Goal: Find specific page/section: Find specific page/section

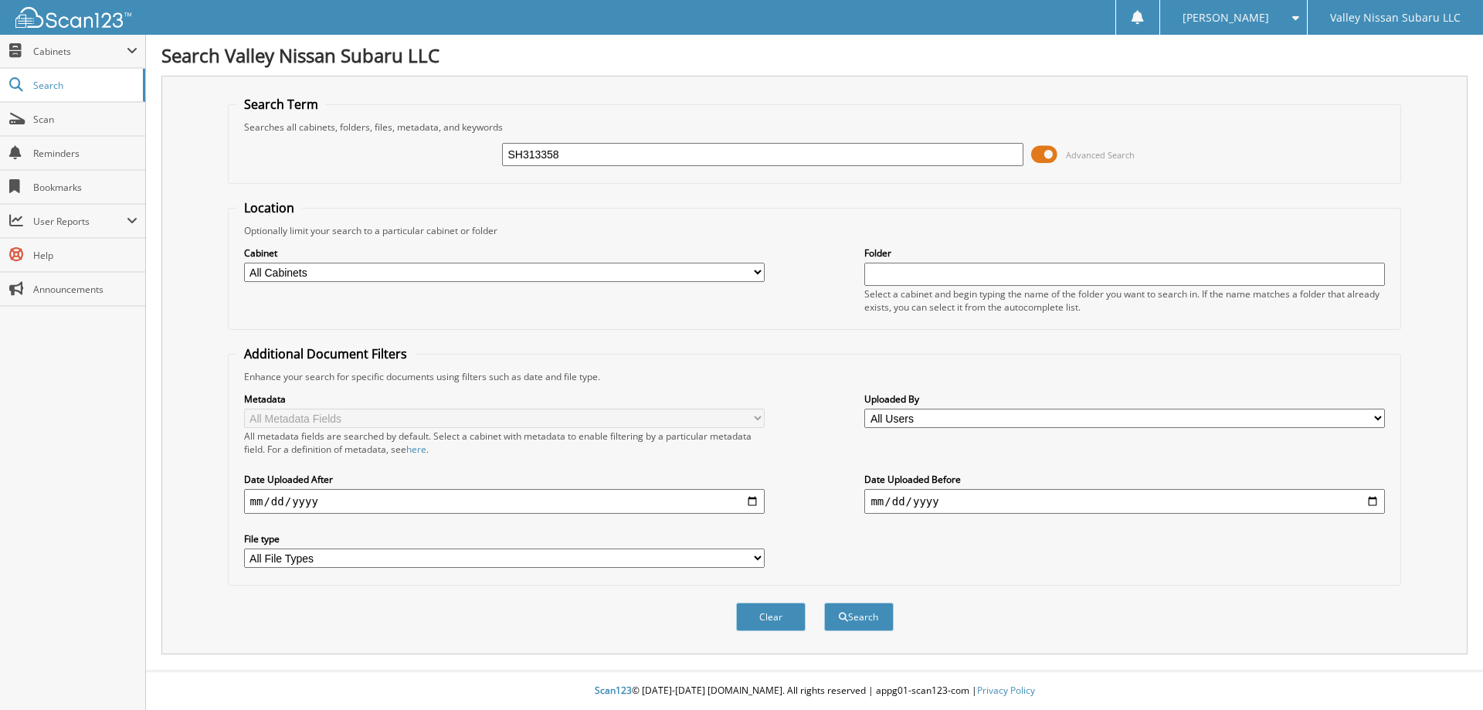
type input "SH313358"
click at [824, 602] on button "Search" at bounding box center [859, 616] width 70 height 29
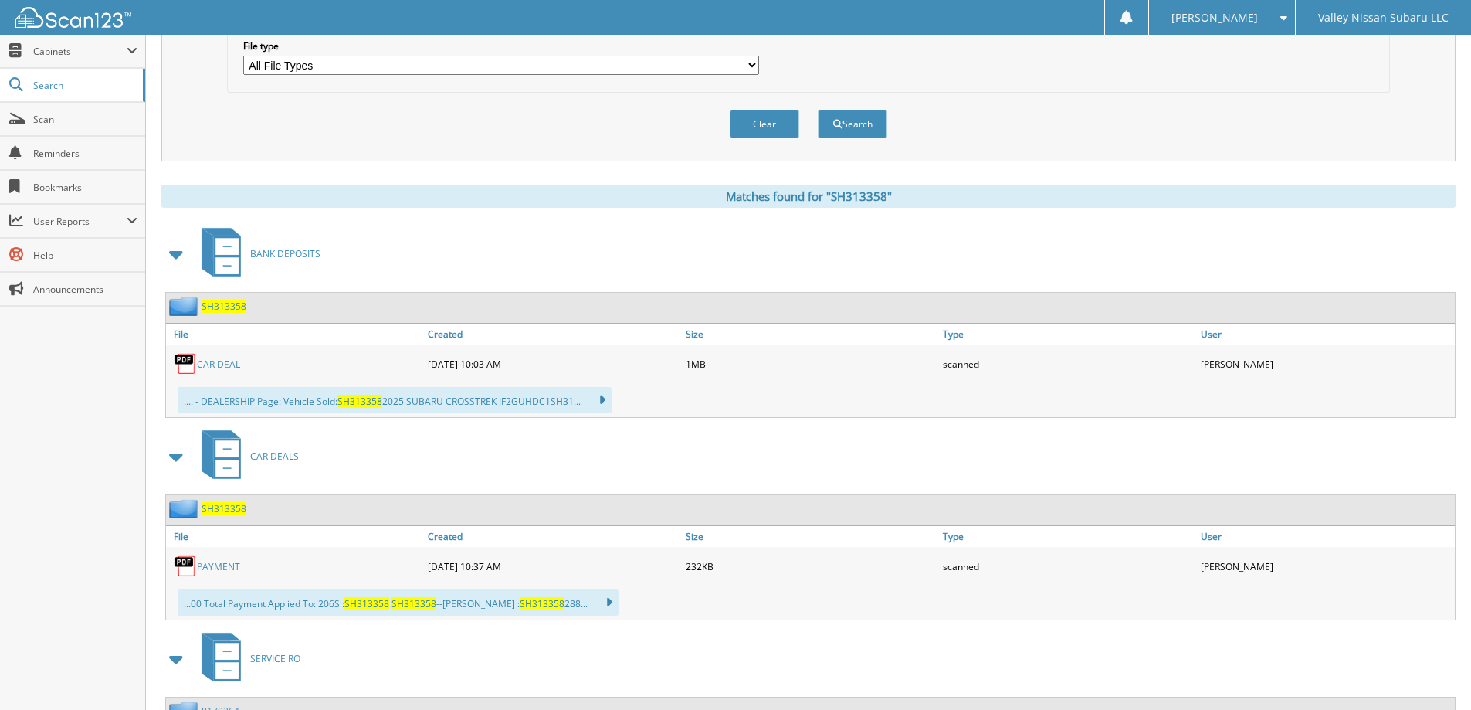
scroll to position [541, 0]
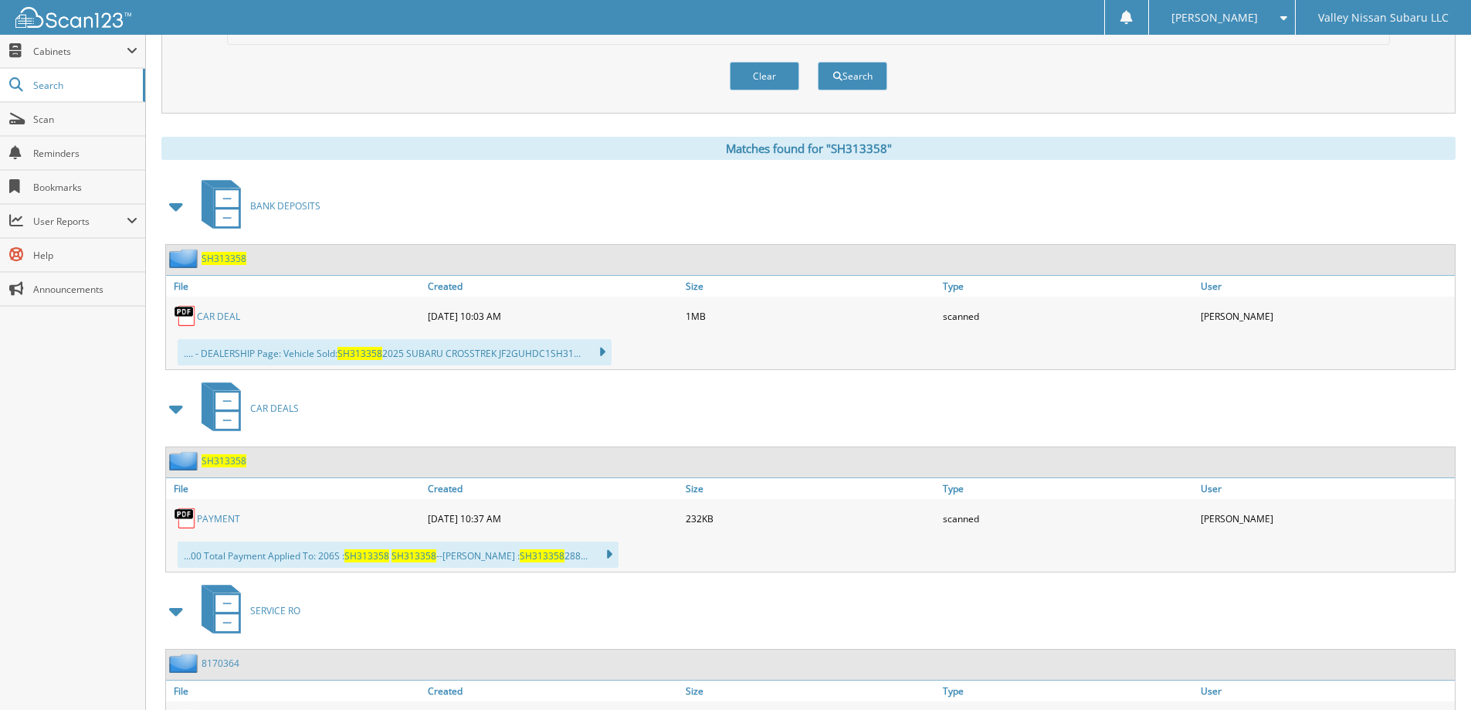
click at [209, 521] on link "PAYMENT" at bounding box center [218, 518] width 43 height 13
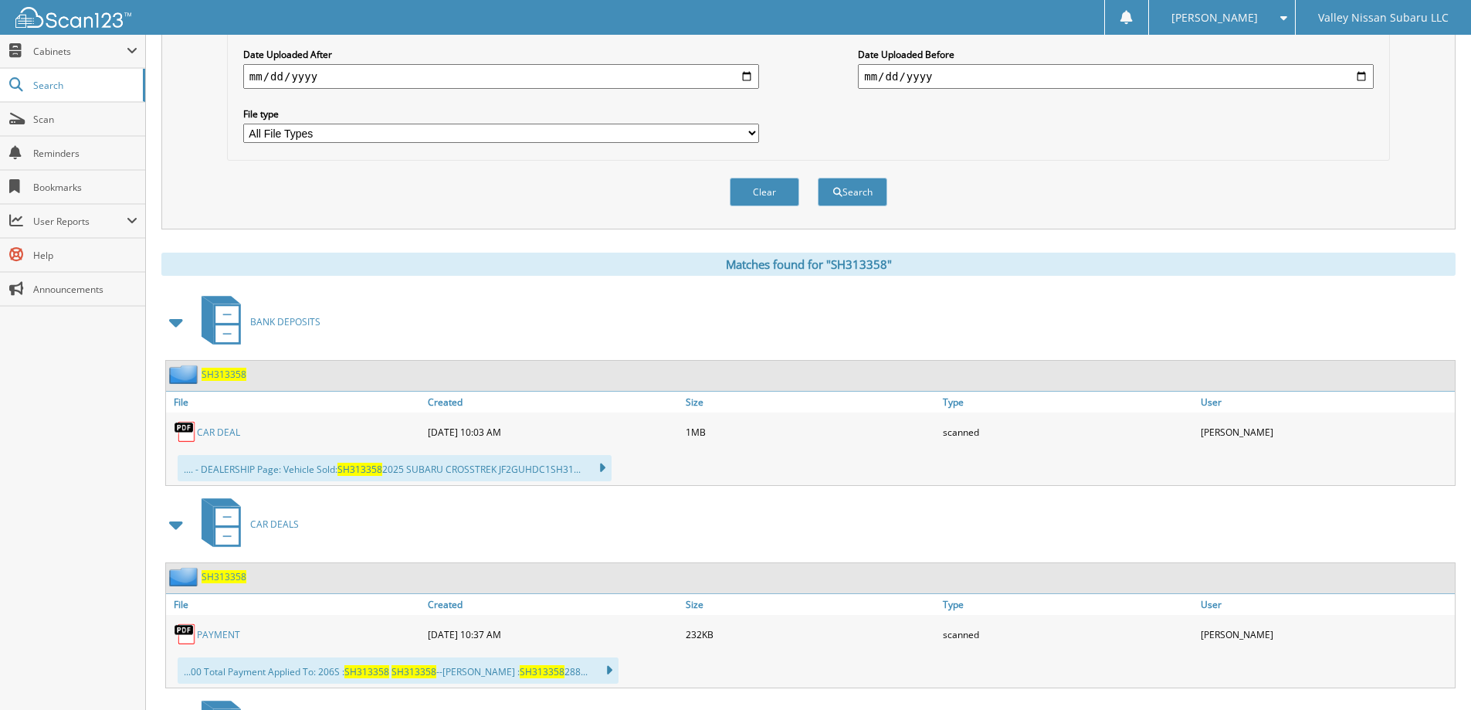
scroll to position [77, 0]
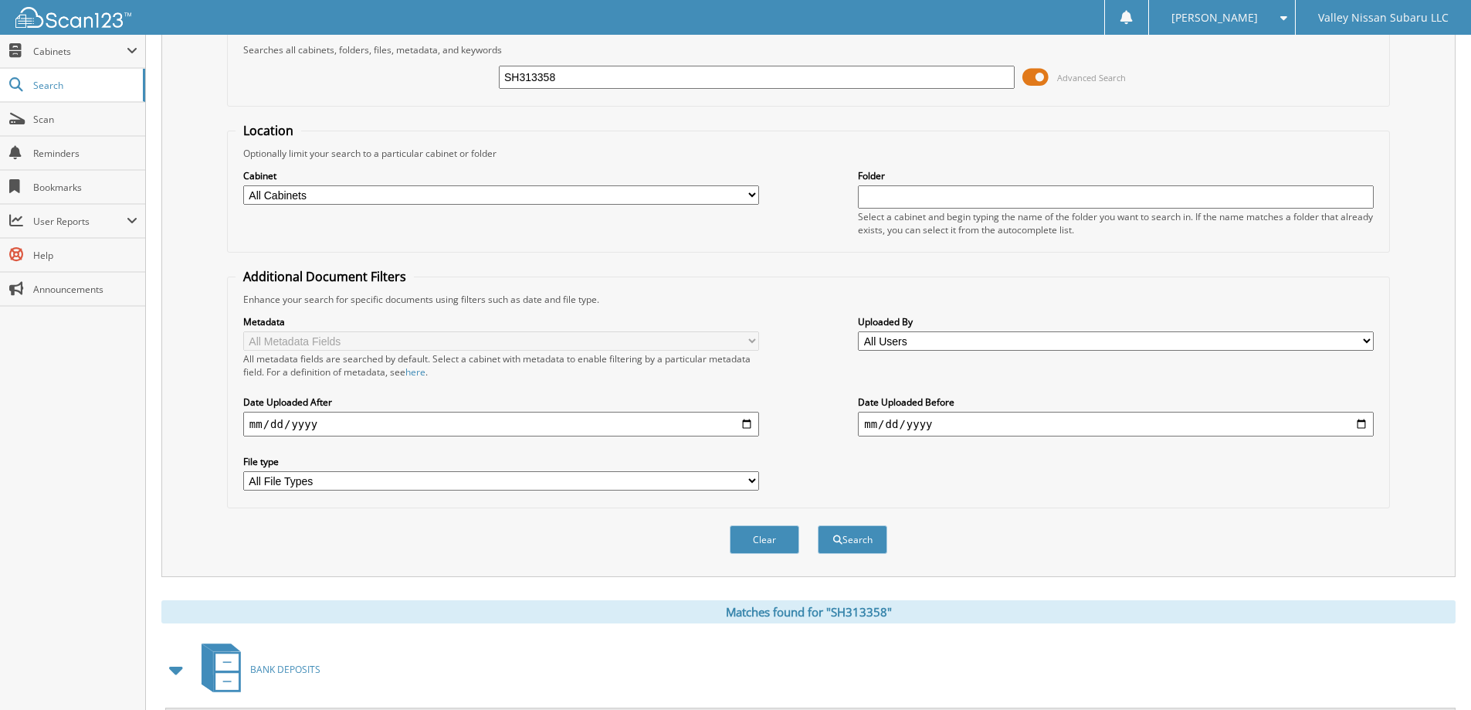
drag, startPoint x: 565, startPoint y: 81, endPoint x: 423, endPoint y: 83, distance: 142.1
click at [423, 83] on div "SH313358 Advanced Search" at bounding box center [809, 77] width 1146 height 42
type input "SH423075"
click at [818, 525] on button "Search" at bounding box center [853, 539] width 70 height 29
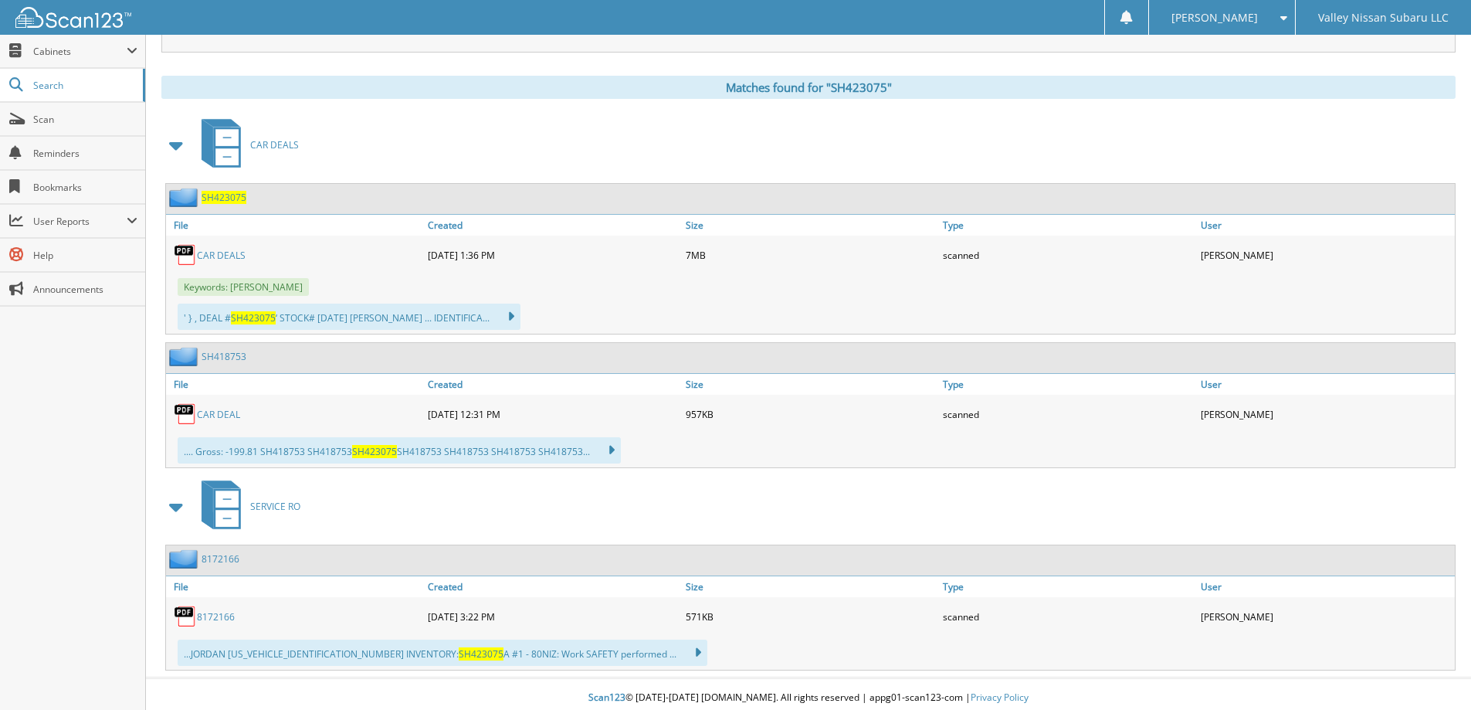
scroll to position [609, 0]
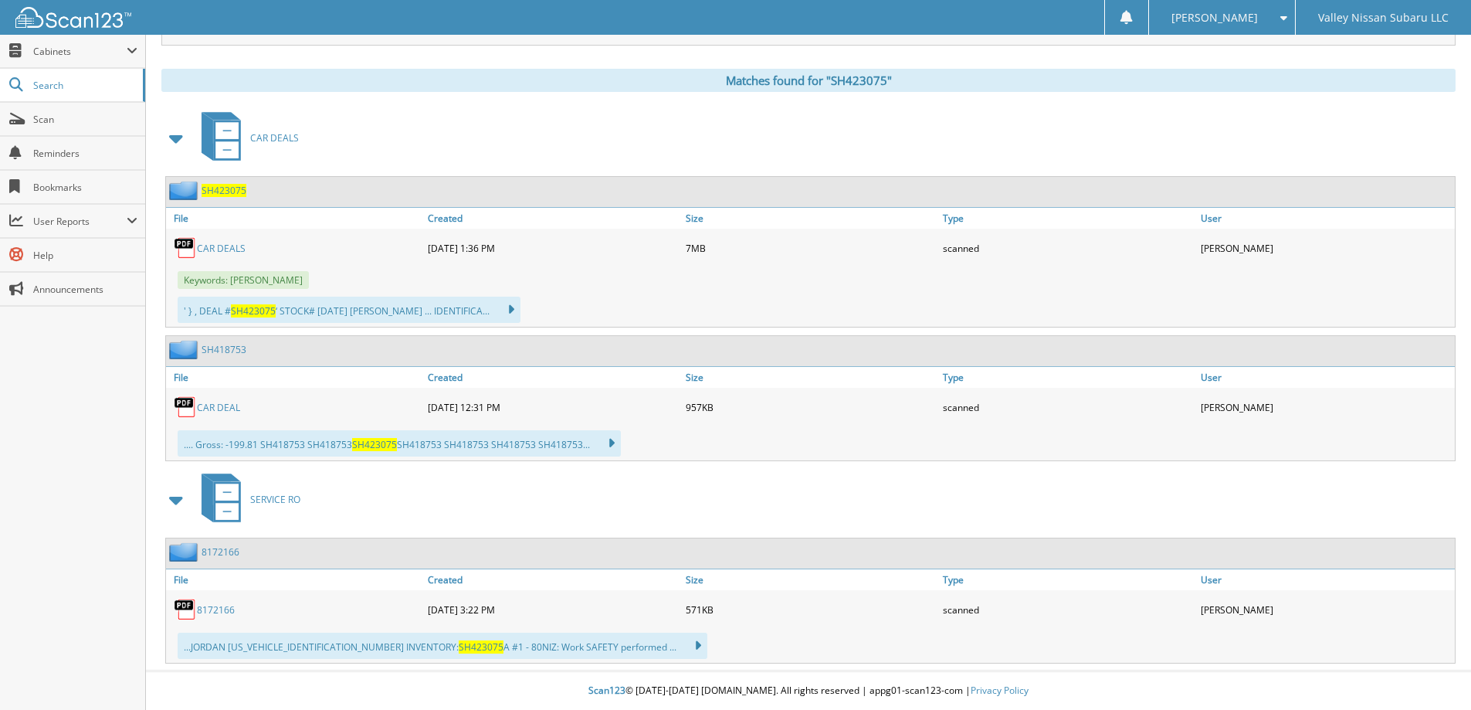
click at [218, 409] on link "CAR DEAL" at bounding box center [218, 407] width 43 height 13
click at [203, 612] on link "8172166" at bounding box center [216, 609] width 38 height 13
click at [99, 129] on link "Scan" at bounding box center [72, 119] width 145 height 33
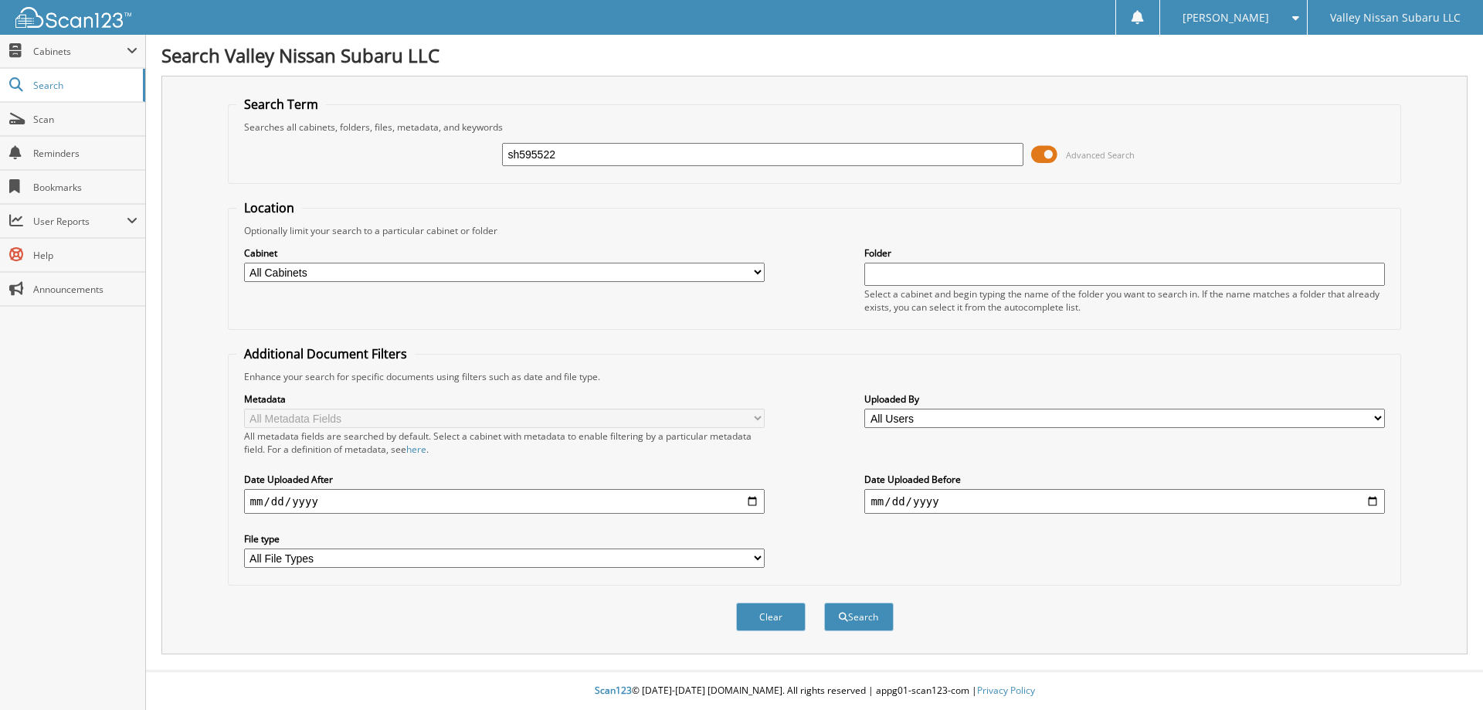
type input "sh595522"
click at [824, 602] on button "Search" at bounding box center [859, 616] width 70 height 29
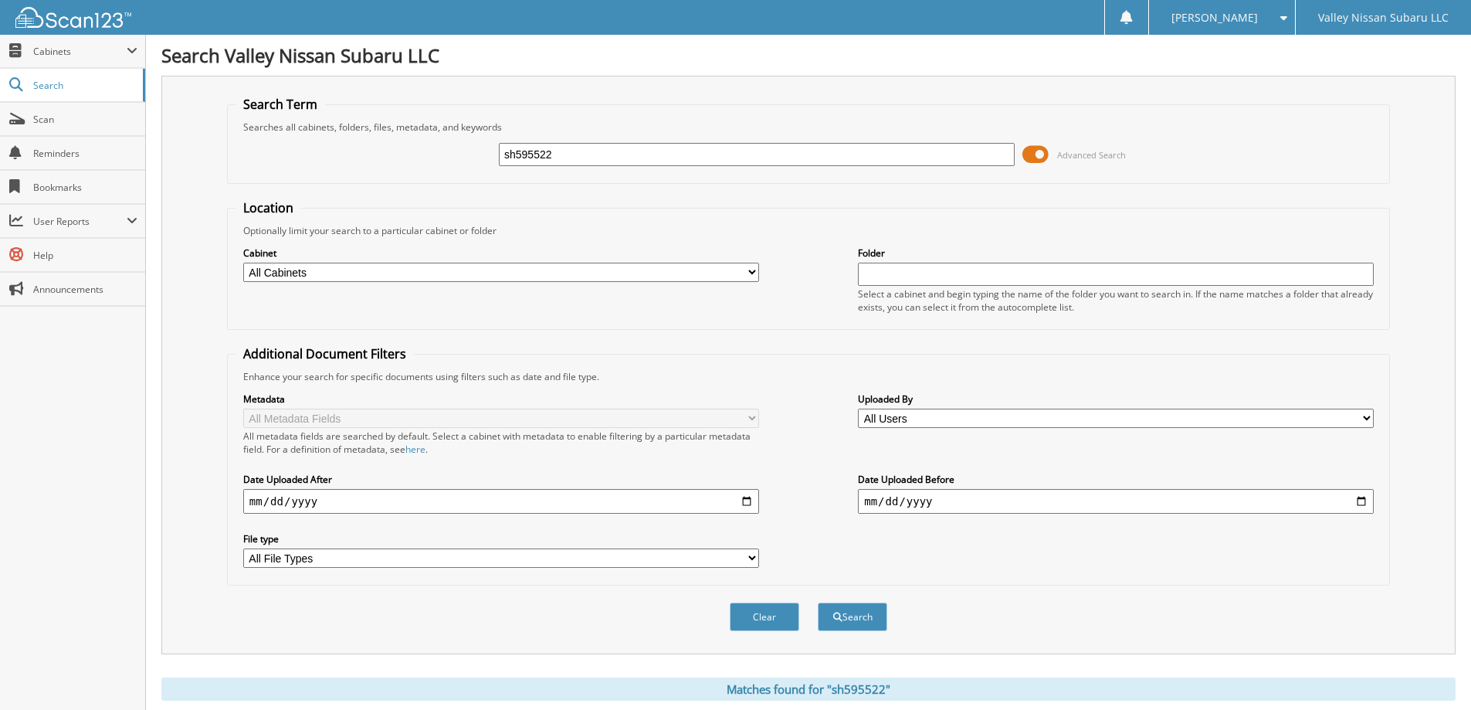
click at [515, 152] on input "sh595522" at bounding box center [757, 154] width 516 height 23
type input "SH595522"
click at [818, 602] on button "Search" at bounding box center [853, 616] width 70 height 29
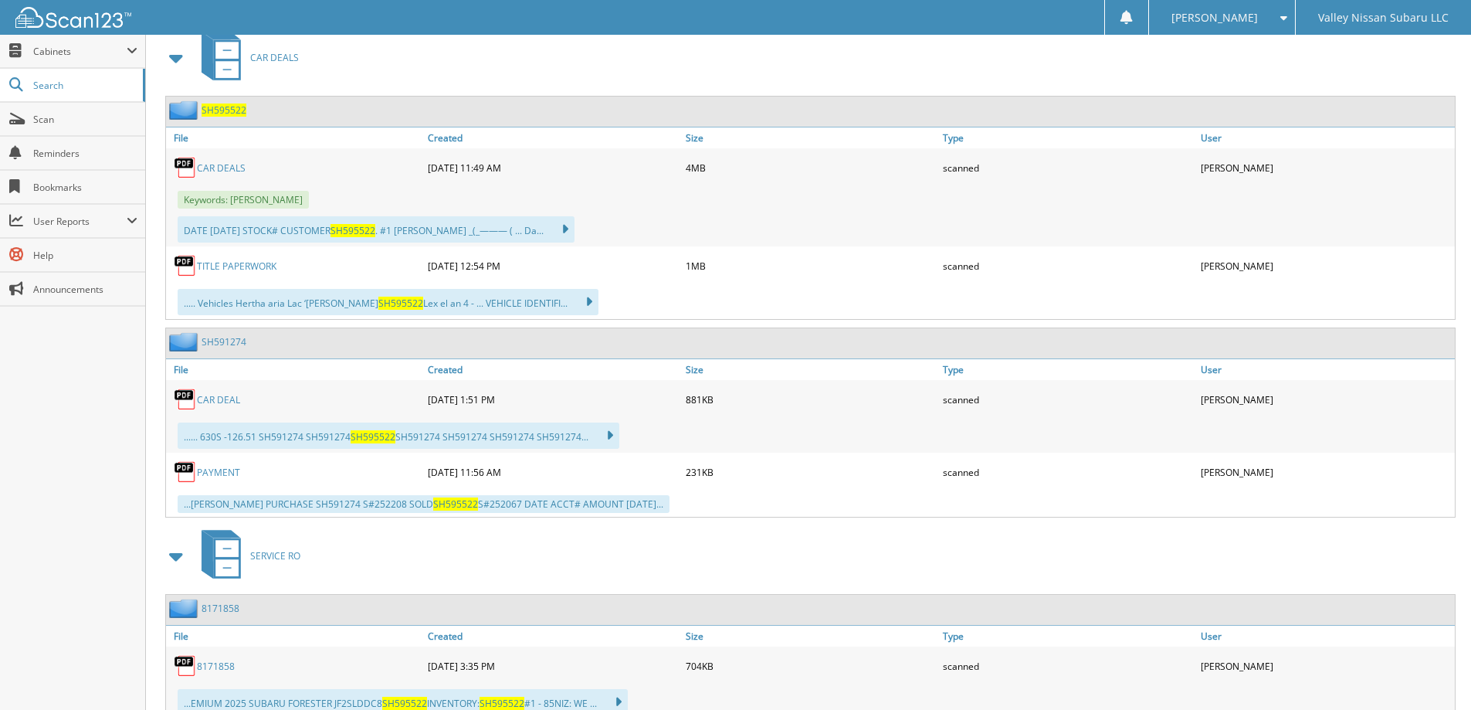
scroll to position [746, 0]
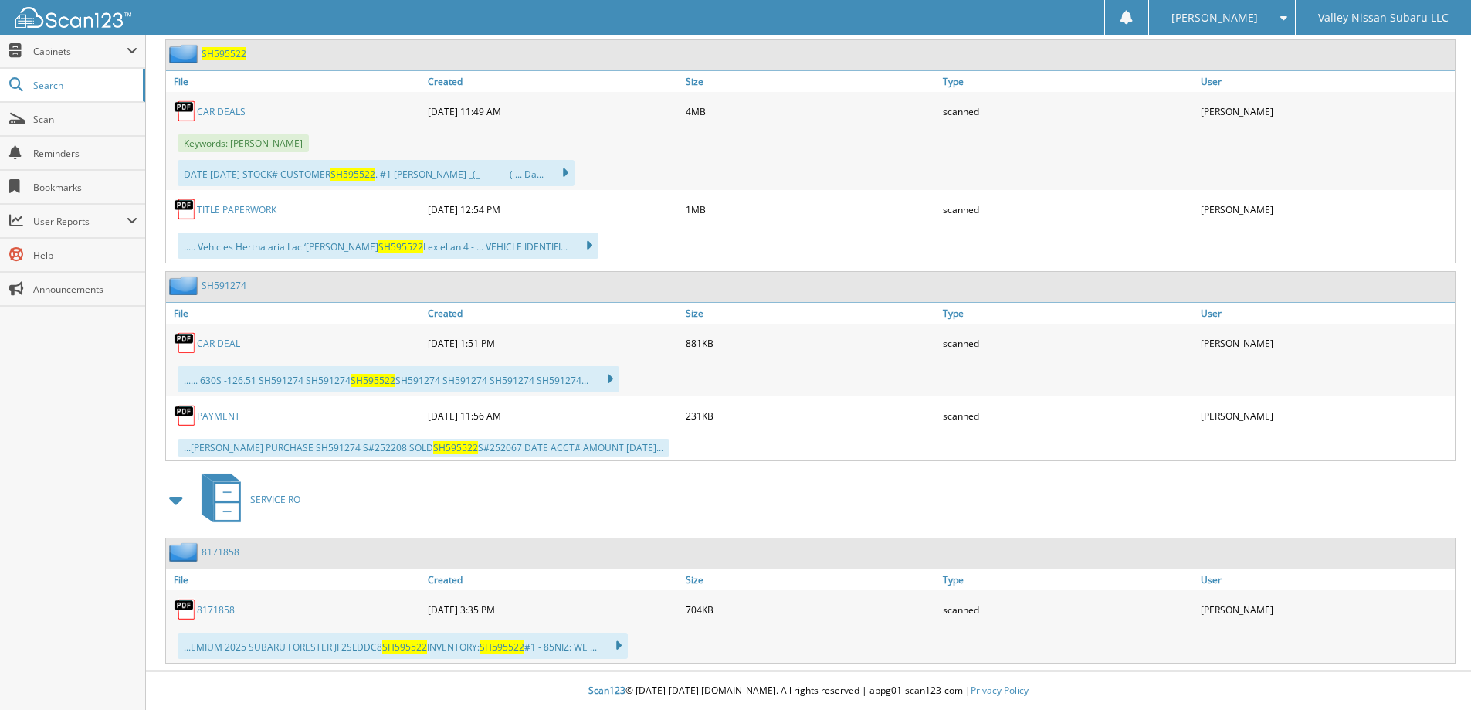
click at [219, 609] on link "8171858" at bounding box center [216, 609] width 38 height 13
click at [223, 414] on link "PAYMENT" at bounding box center [218, 415] width 43 height 13
click at [271, 207] on link "TITLE PAPERWORK" at bounding box center [237, 209] width 80 height 13
click at [227, 346] on link "CAR DEAL" at bounding box center [218, 343] width 43 height 13
click at [1211, 14] on span "[PERSON_NAME]" at bounding box center [1215, 17] width 87 height 9
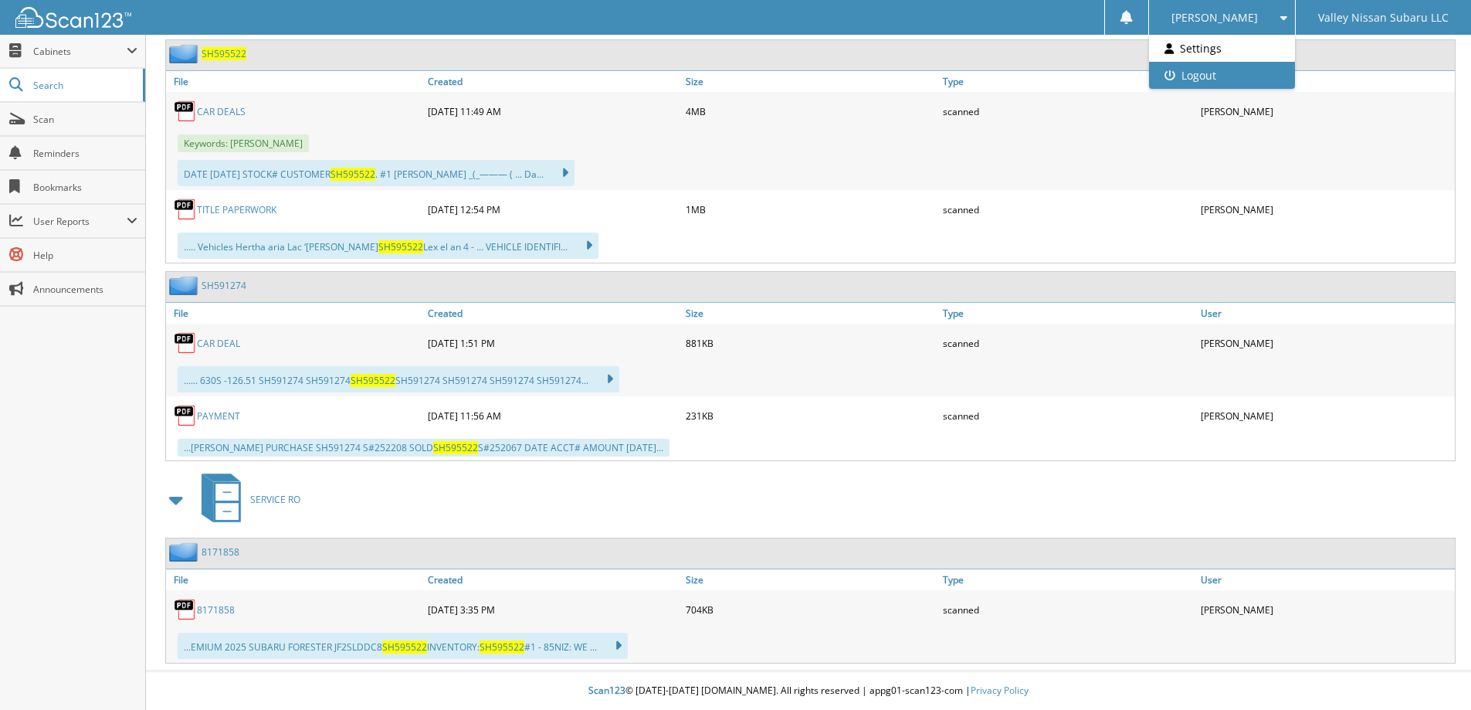
click at [1234, 75] on link "Logout" at bounding box center [1222, 75] width 146 height 27
